Goal: Task Accomplishment & Management: Use online tool/utility

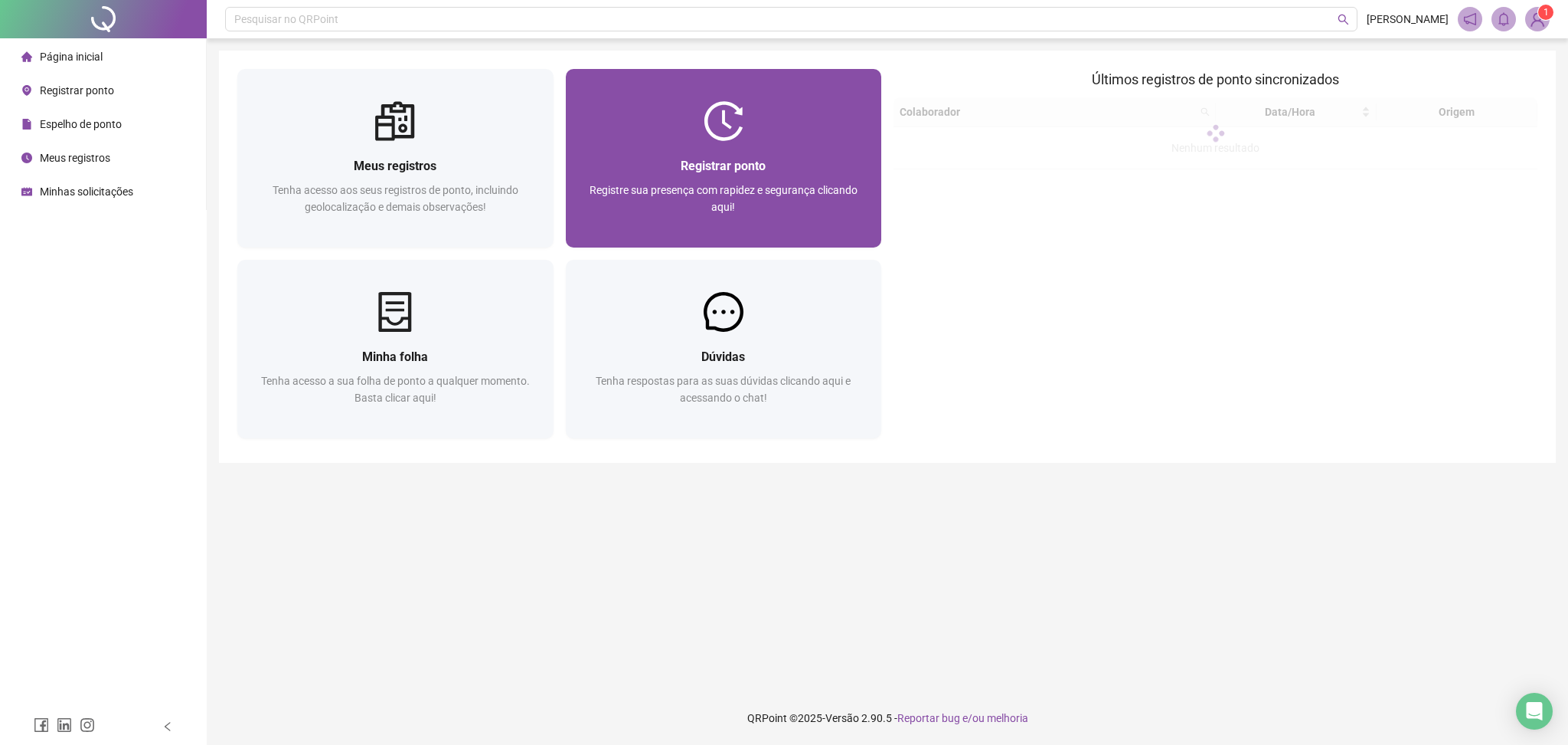
click at [665, 103] on div at bounding box center [724, 121] width 316 height 40
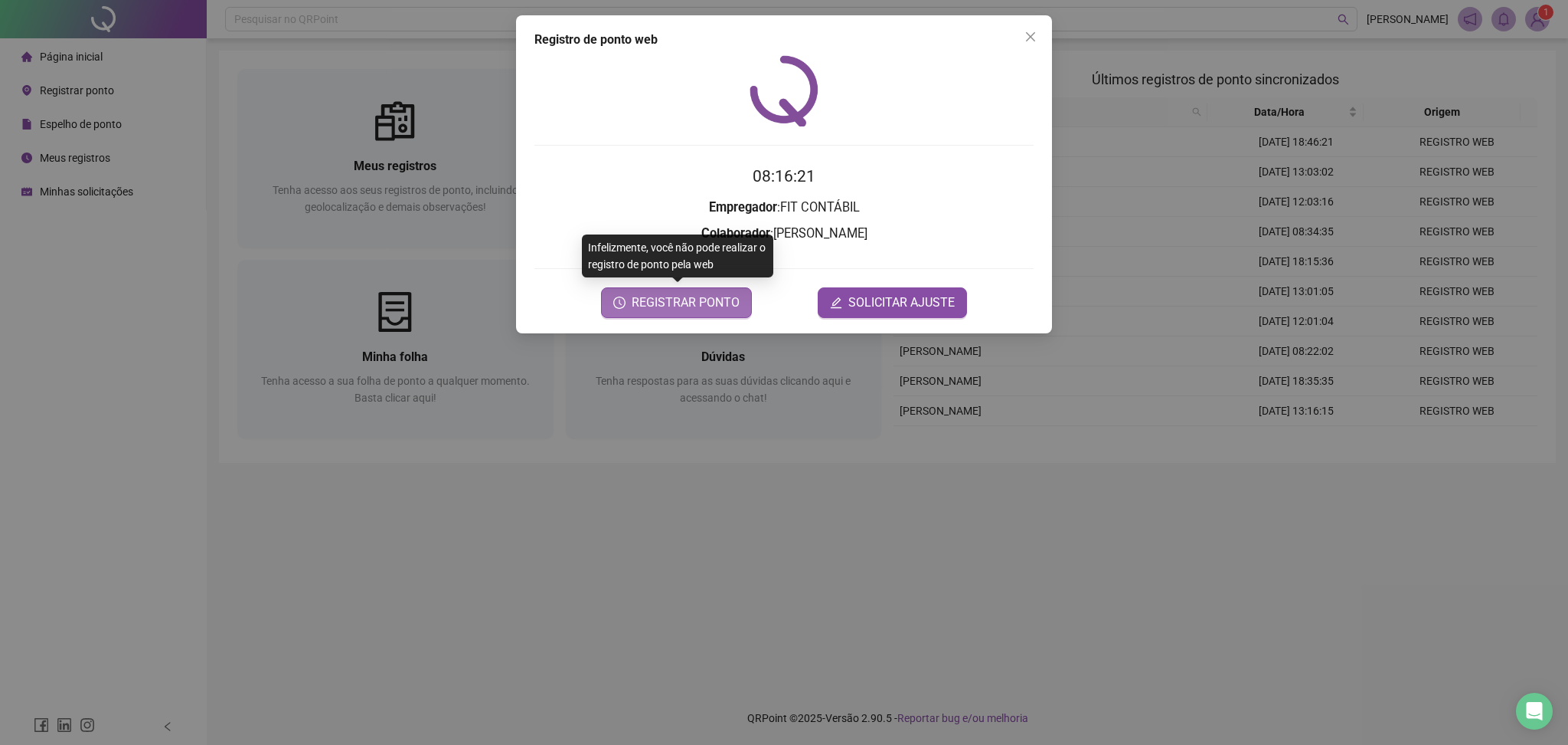
click at [679, 305] on span "REGISTRAR PONTO" at bounding box center [686, 302] width 108 height 18
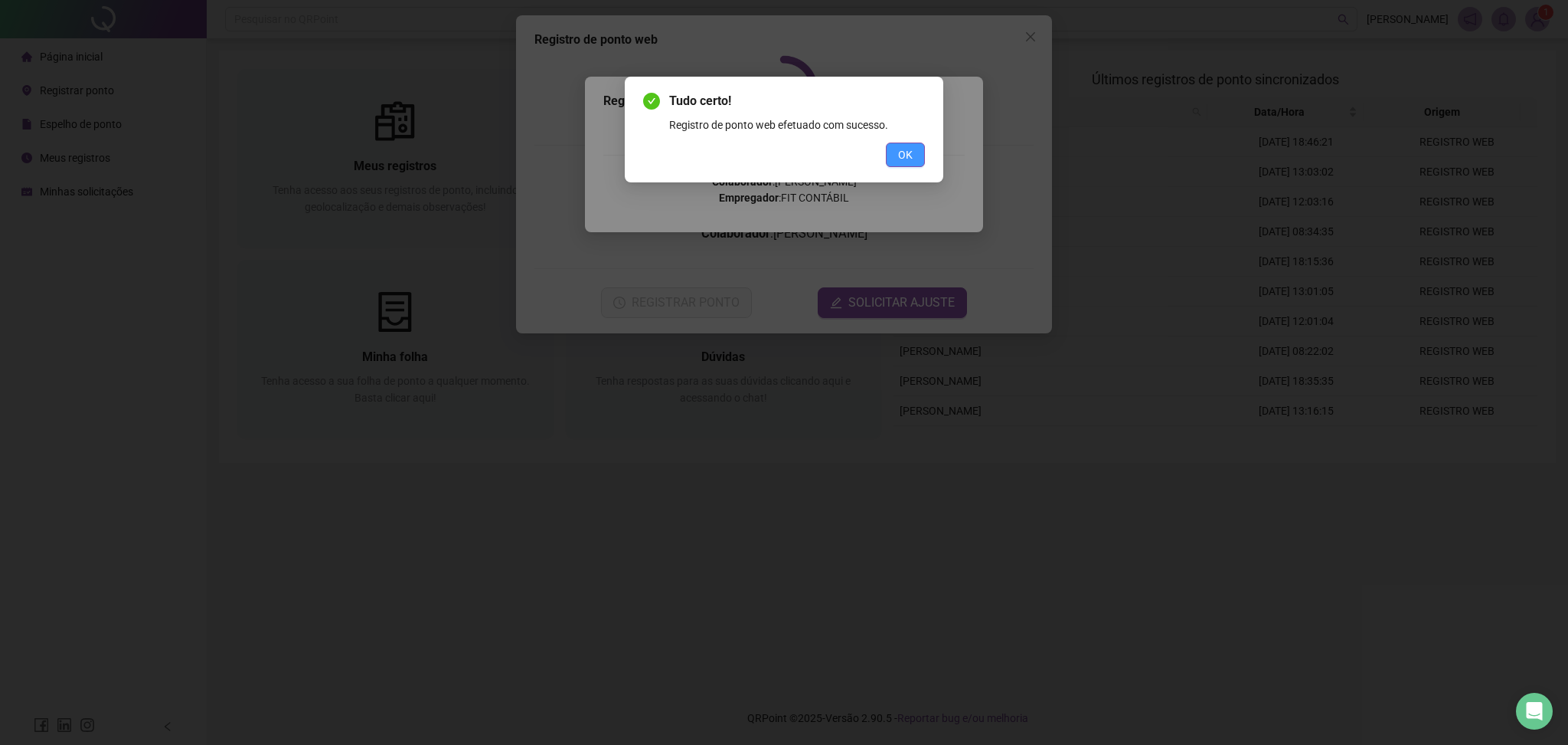
click at [896, 160] on button "OK" at bounding box center [905, 154] width 39 height 25
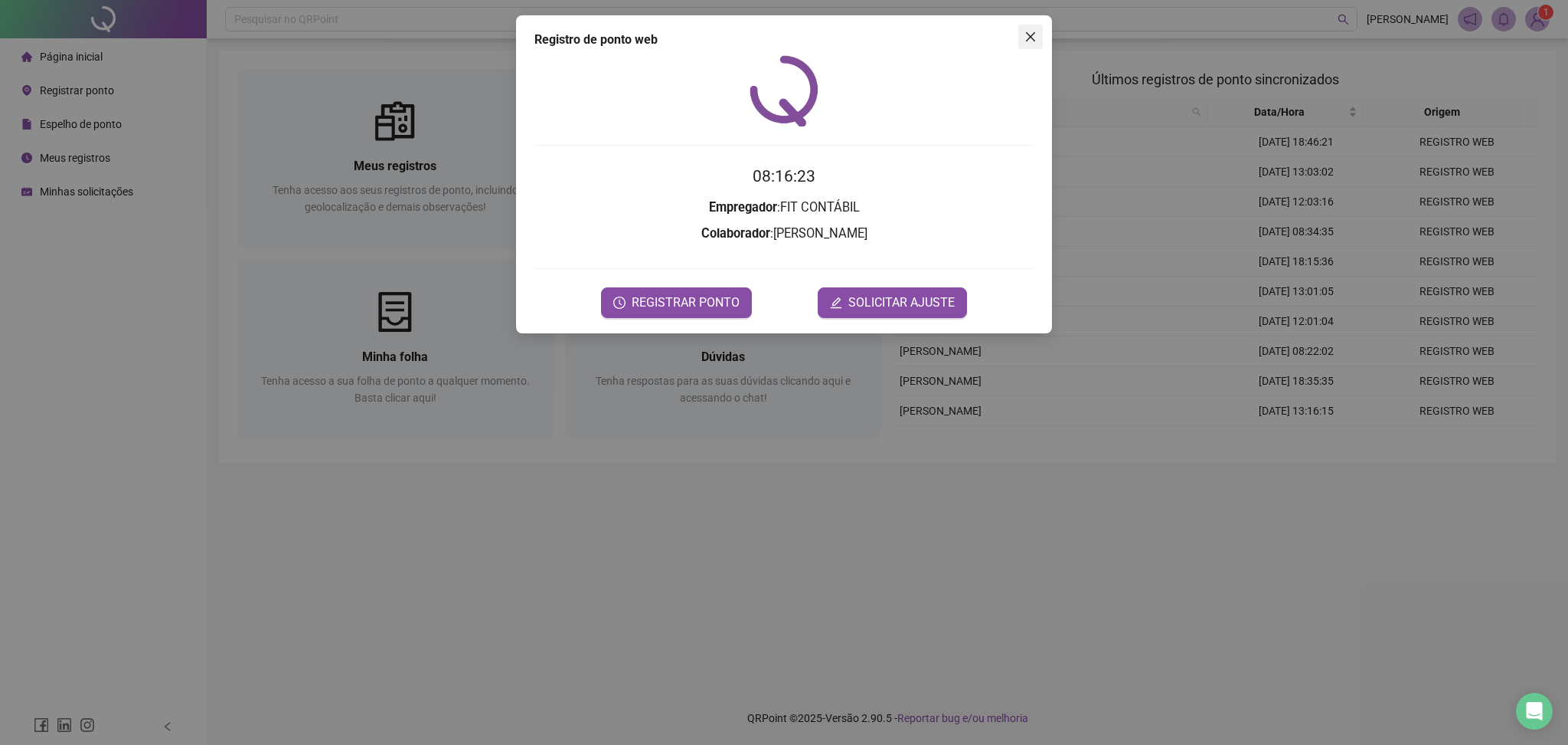
click at [1028, 38] on icon "close" at bounding box center [1031, 37] width 9 height 9
